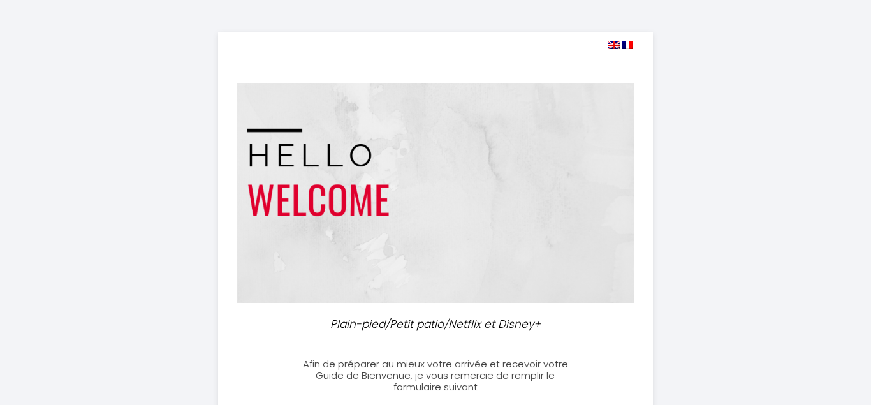
select select
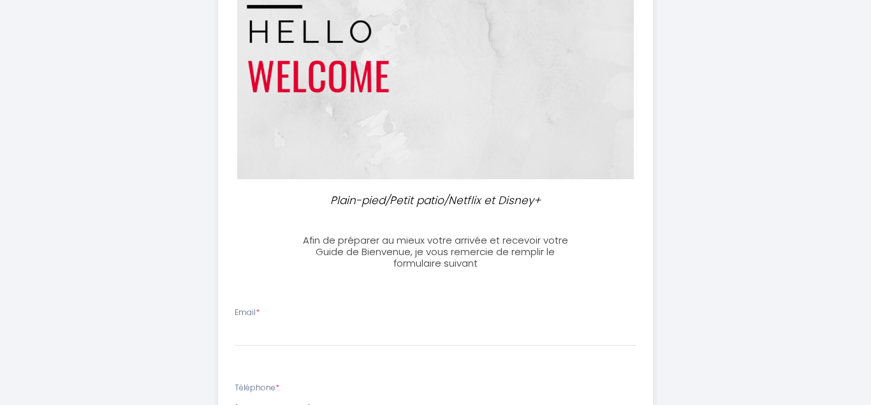
scroll to position [129, 0]
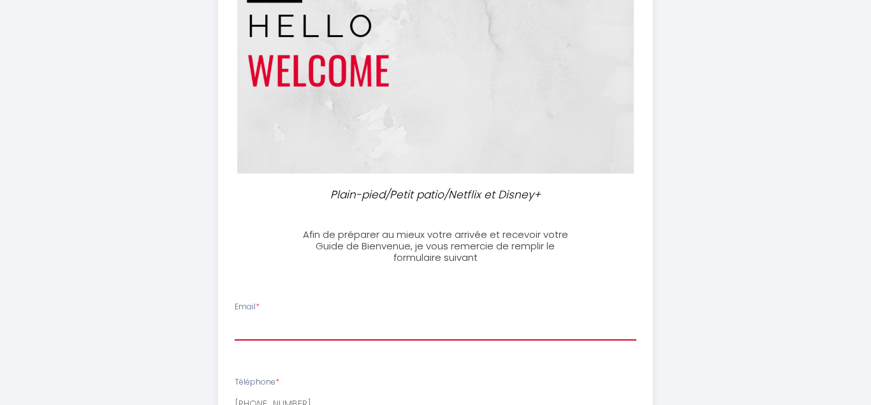
click at [293, 329] on input "Email *" at bounding box center [436, 329] width 402 height 23
click at [330, 326] on input "aurelienchampenois]@orange" at bounding box center [436, 329] width 402 height 23
click at [369, 329] on input "[EMAIL_ADDRESS]" at bounding box center [436, 329] width 402 height 23
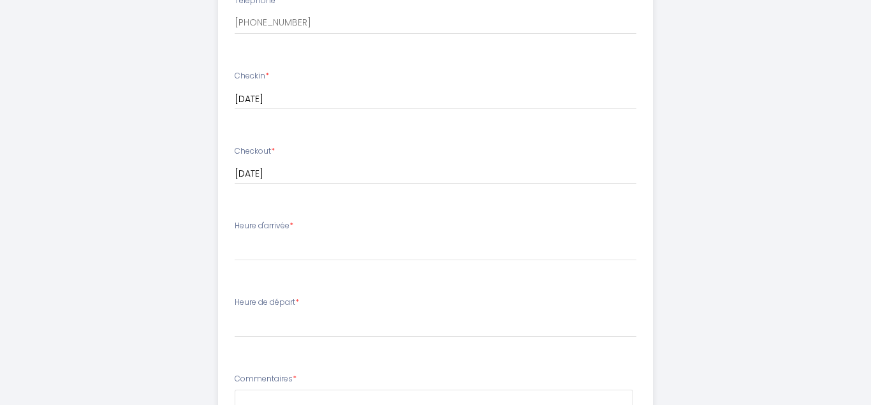
scroll to position [516, 0]
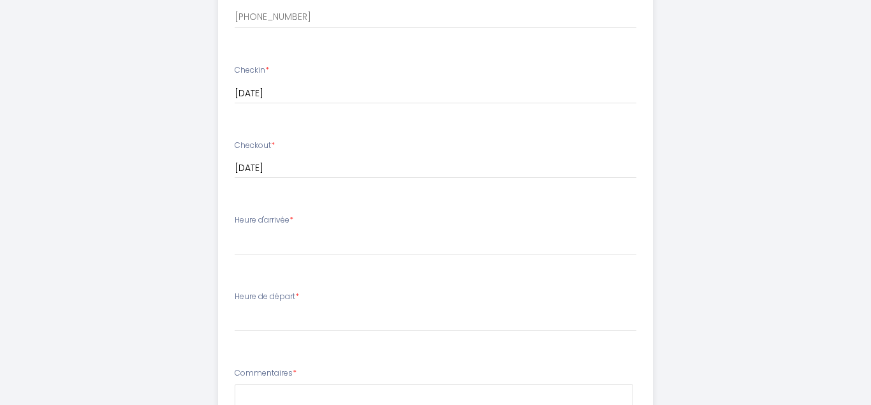
type input "[EMAIL_ADDRESS][DOMAIN_NAME]"
select select "17:30"
click option "17:30" at bounding box center [0, 0] width 0 height 0
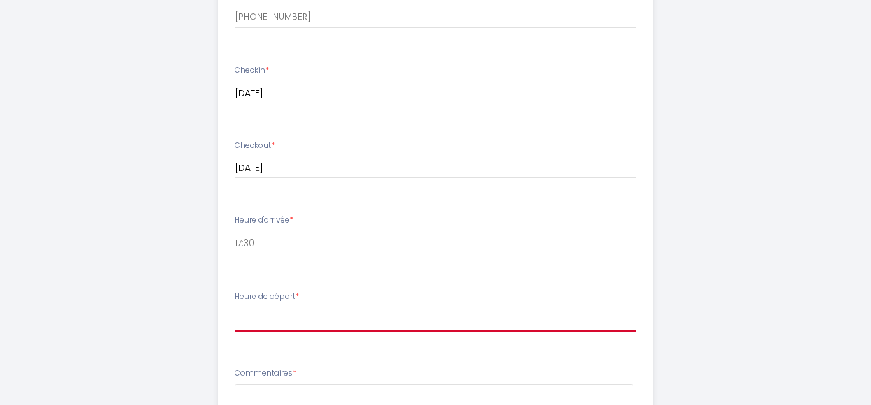
click at [235, 307] on select "00:00 00:30 01:00 01:30 02:00 02:30 03:00 03:30 04:00 04:30 05:00 05:30 06:00 0…" at bounding box center [436, 319] width 402 height 24
select select "07:00"
click option "07:00" at bounding box center [0, 0] width 0 height 0
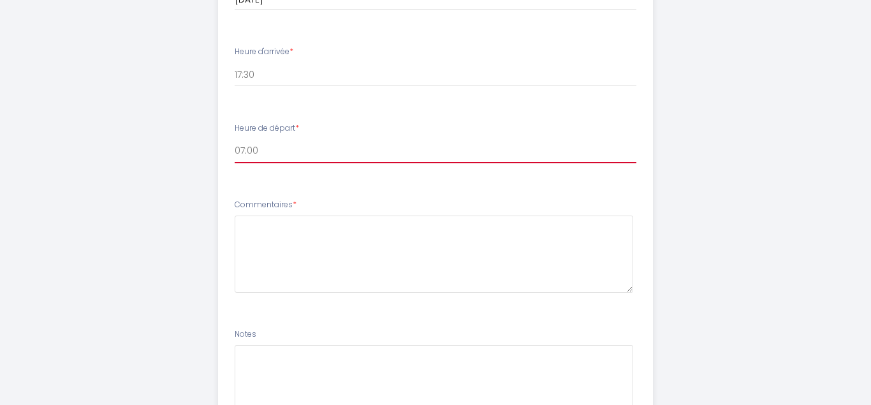
scroll to position [687, 0]
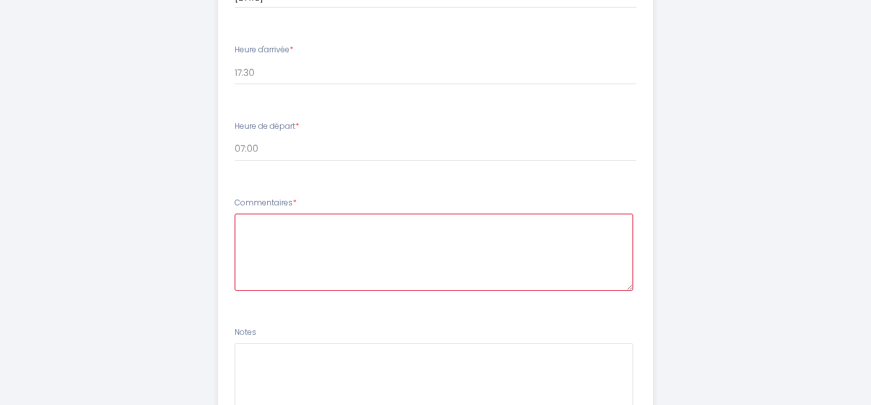
click at [450, 251] on textarea at bounding box center [434, 252] width 399 height 77
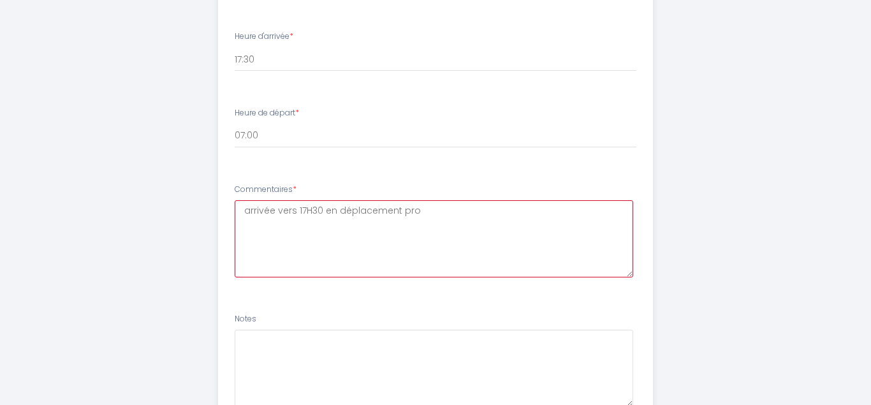
scroll to position [810, 0]
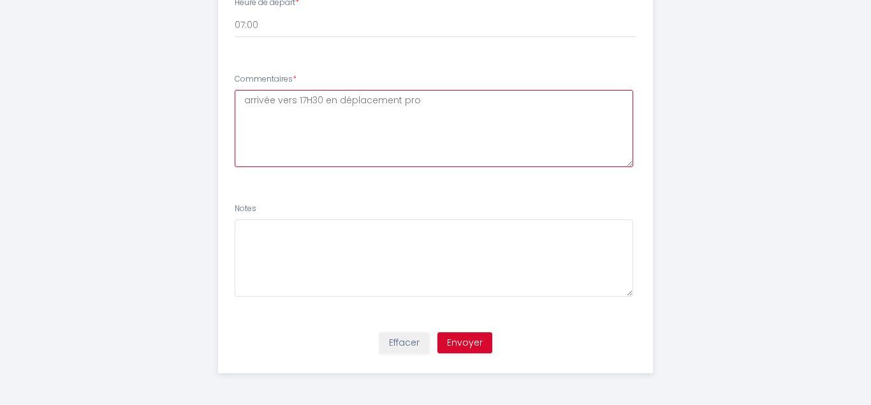
type textarea "arrivée vers 17H30 en déplacement pro"
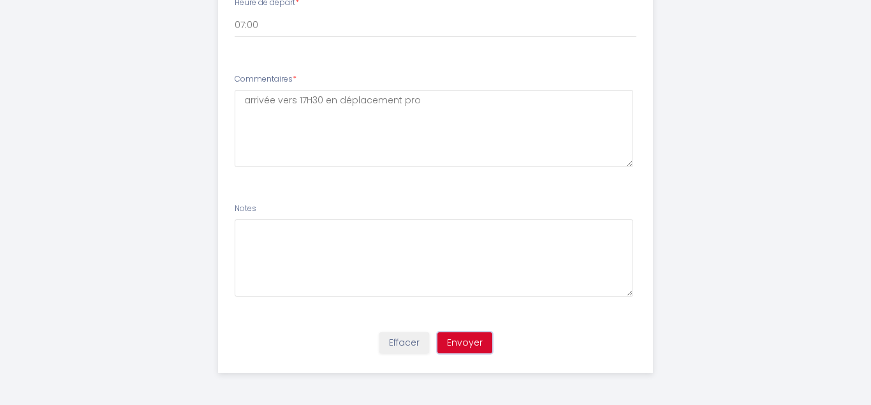
click at [451, 351] on button "Envoyer" at bounding box center [464, 343] width 55 height 22
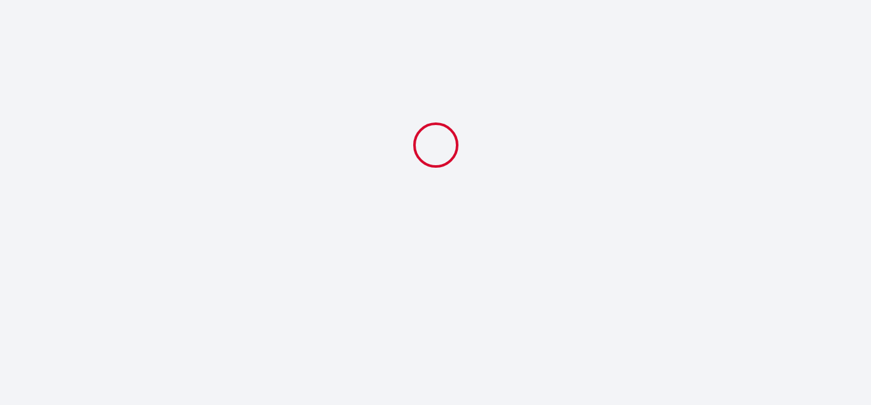
select select "17:30"
select select "07:00"
